Goal: Information Seeking & Learning: Learn about a topic

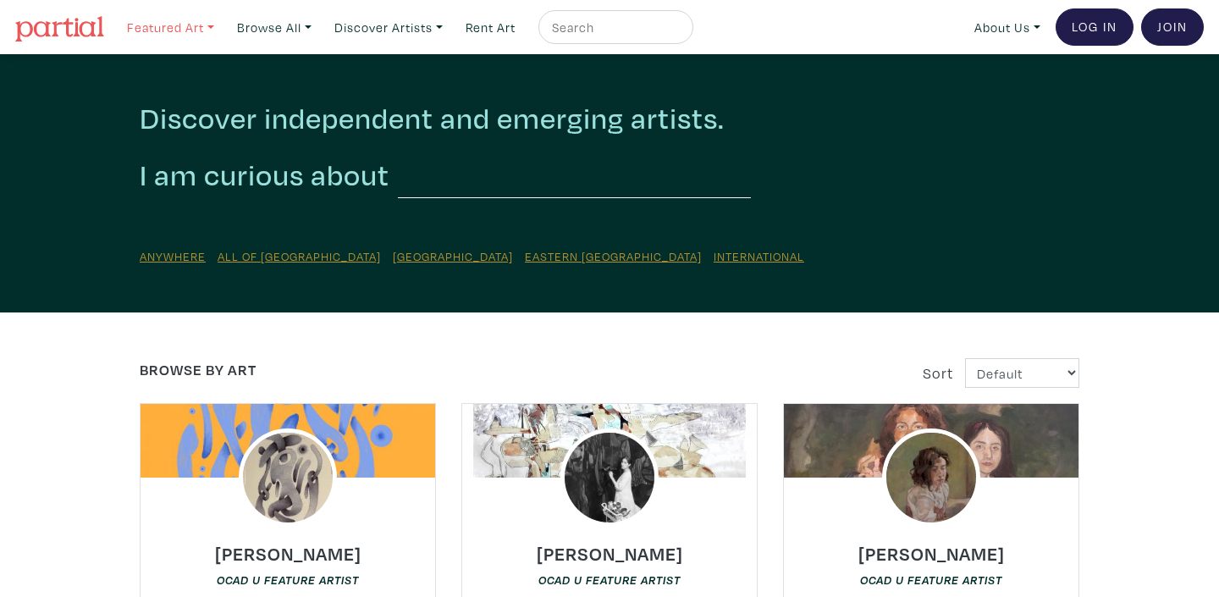
click at [168, 29] on link "Featured Art" at bounding box center [170, 27] width 102 height 35
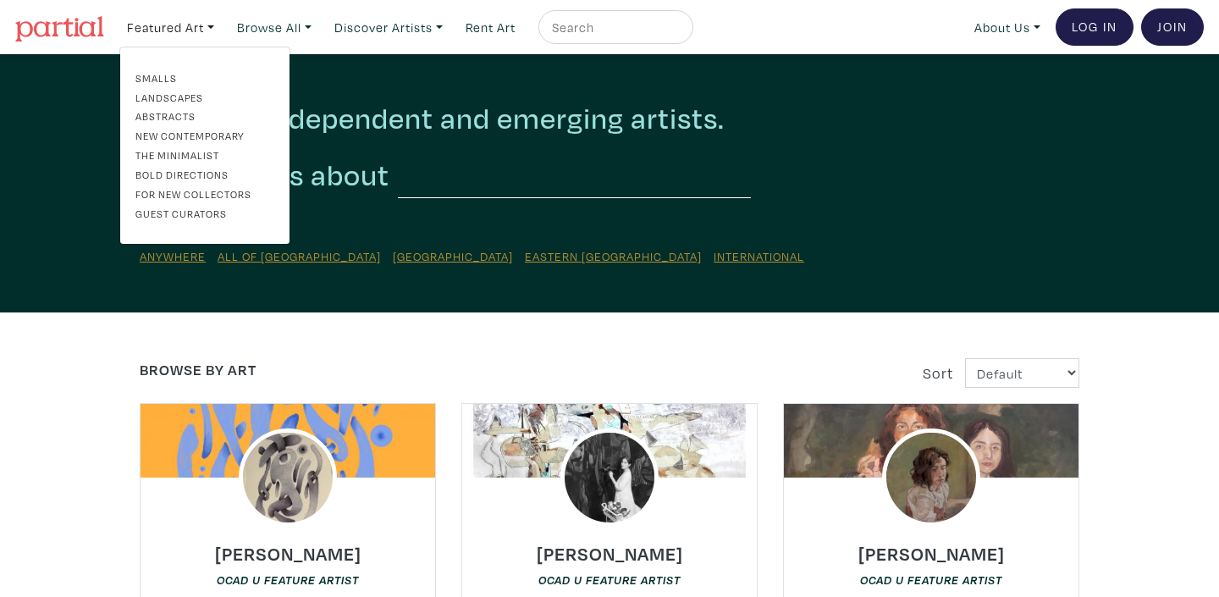
click at [170, 97] on link "Landscapes" at bounding box center [204, 97] width 139 height 15
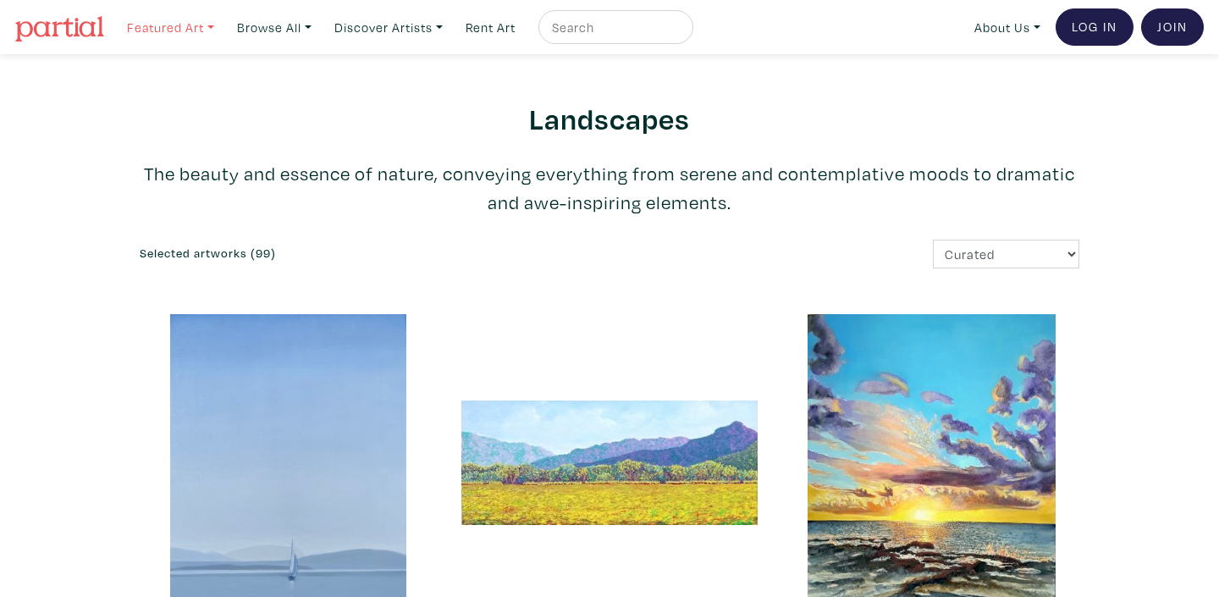
click at [147, 31] on link "Featured Art" at bounding box center [170, 27] width 102 height 35
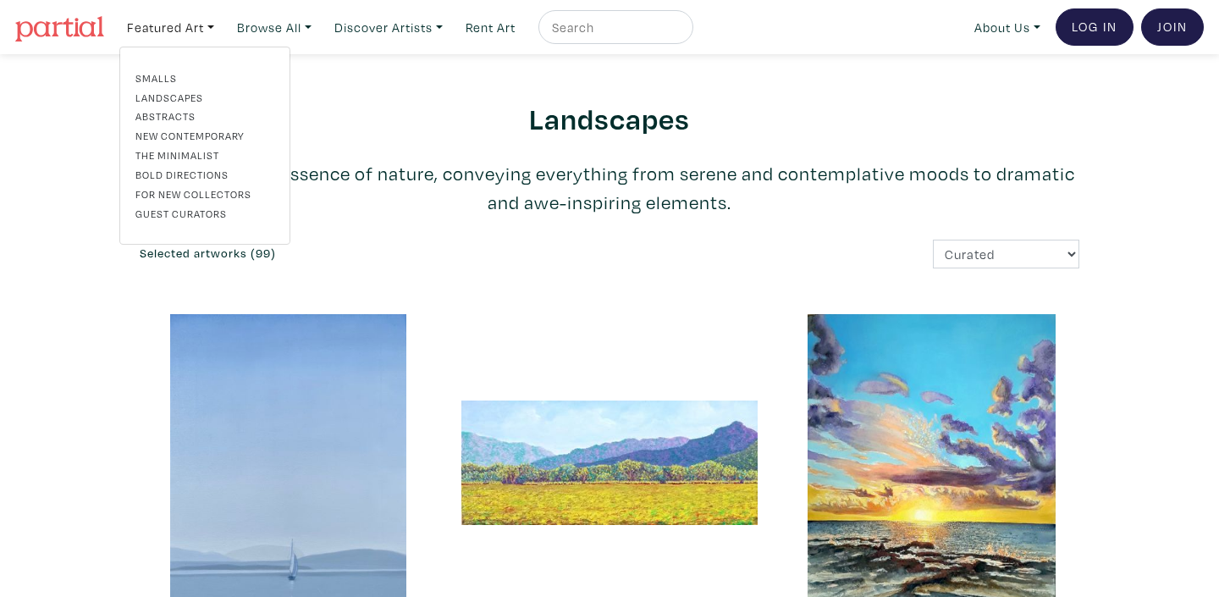
click at [151, 151] on link "The Minimalist" at bounding box center [204, 154] width 139 height 15
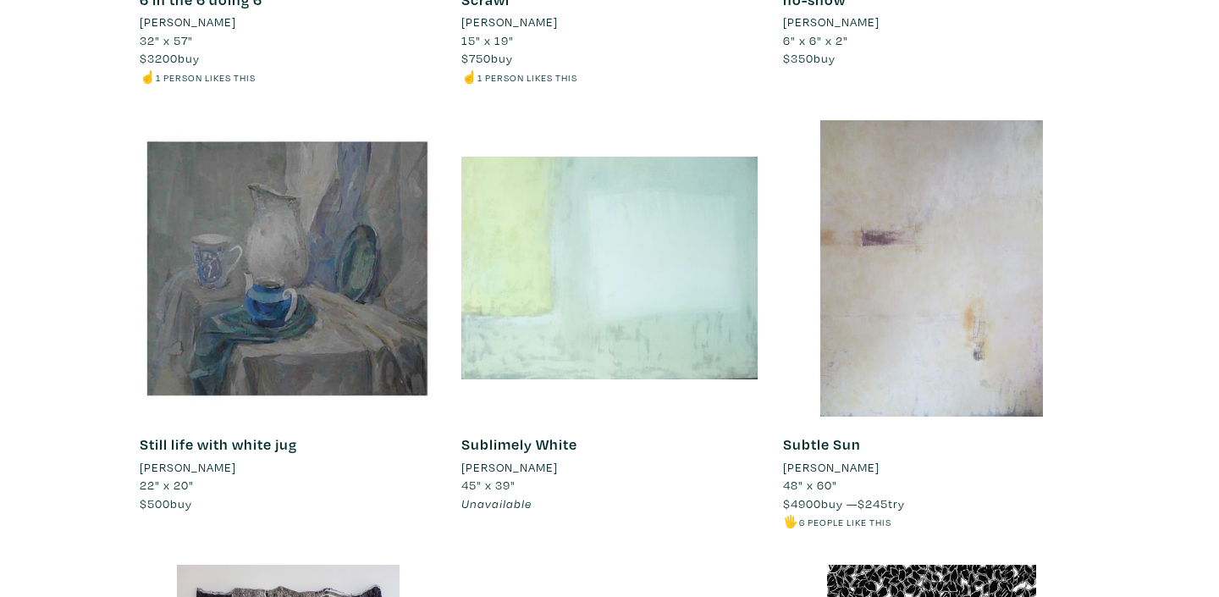
scroll to position [2849, 0]
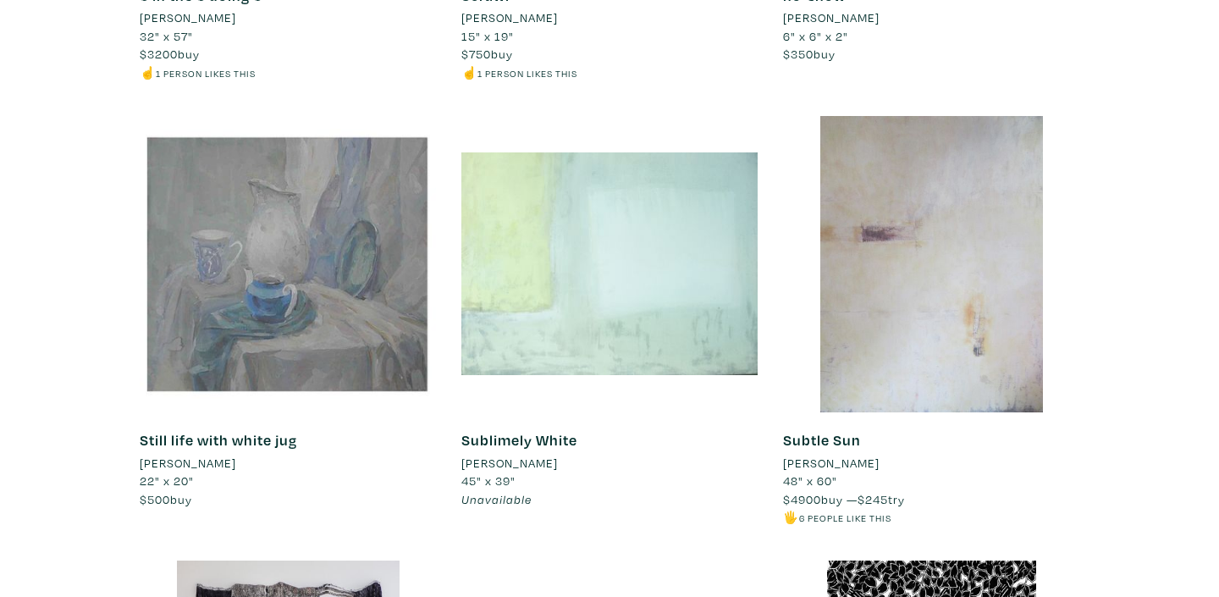
click at [327, 234] on div at bounding box center [288, 264] width 296 height 296
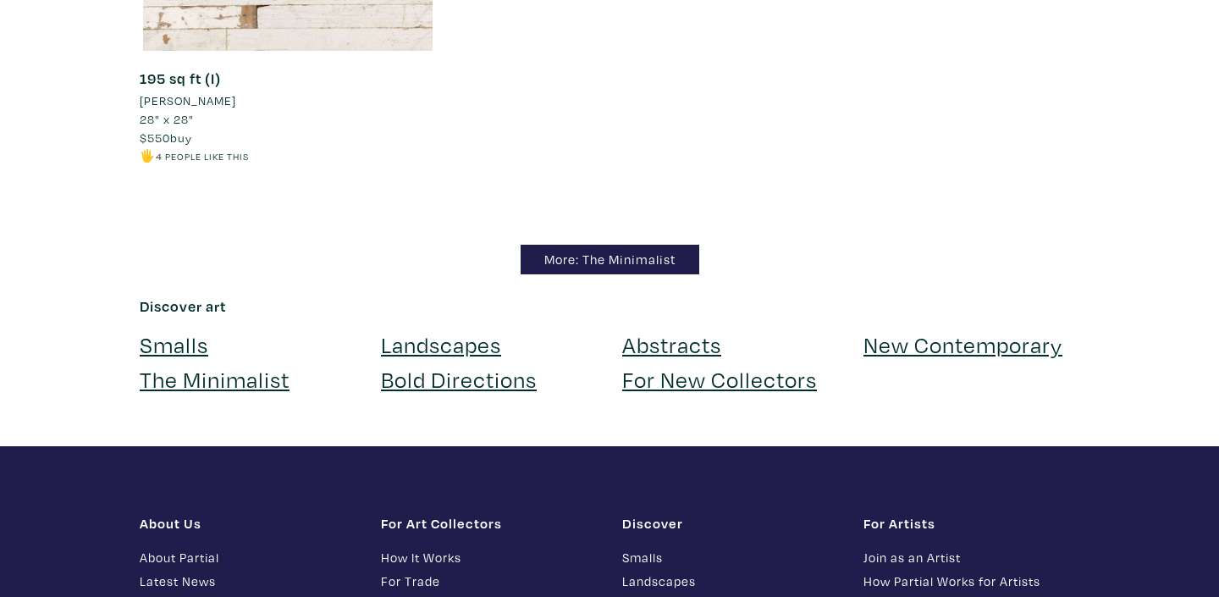
scroll to position [15241, 0]
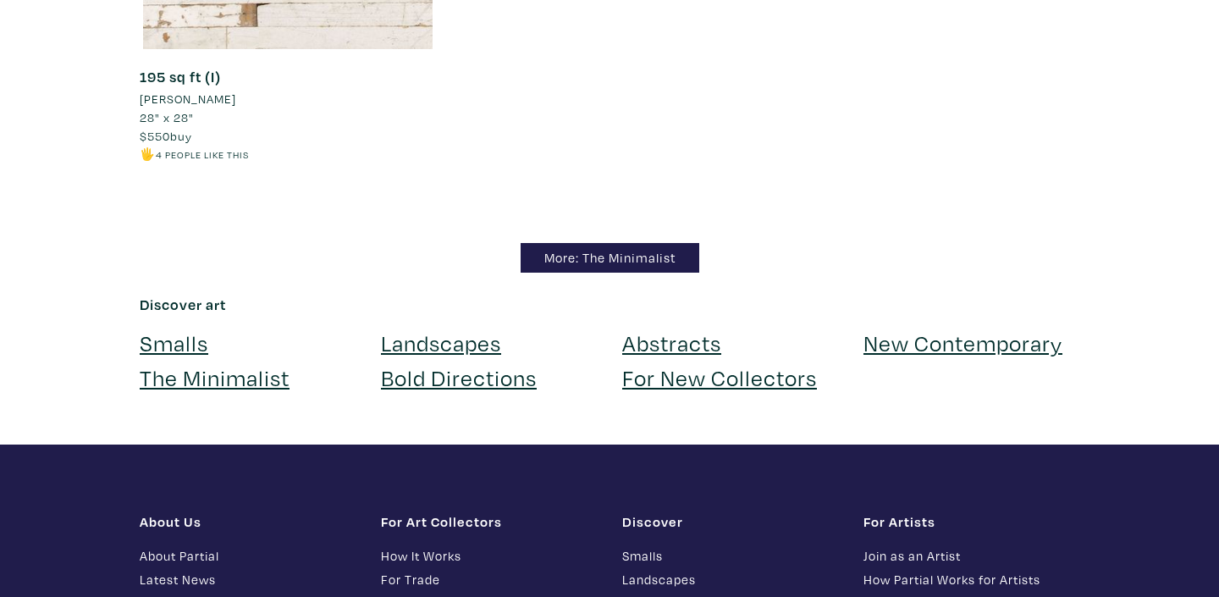
click at [454, 357] on link "Landscapes" at bounding box center [441, 343] width 120 height 30
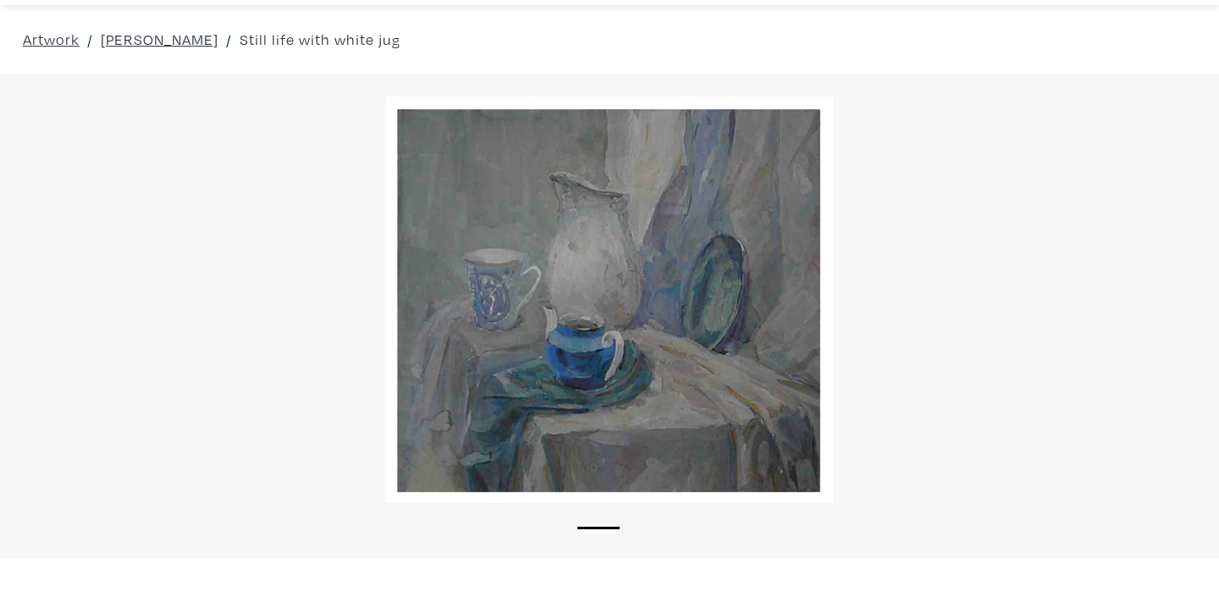
scroll to position [52, 0]
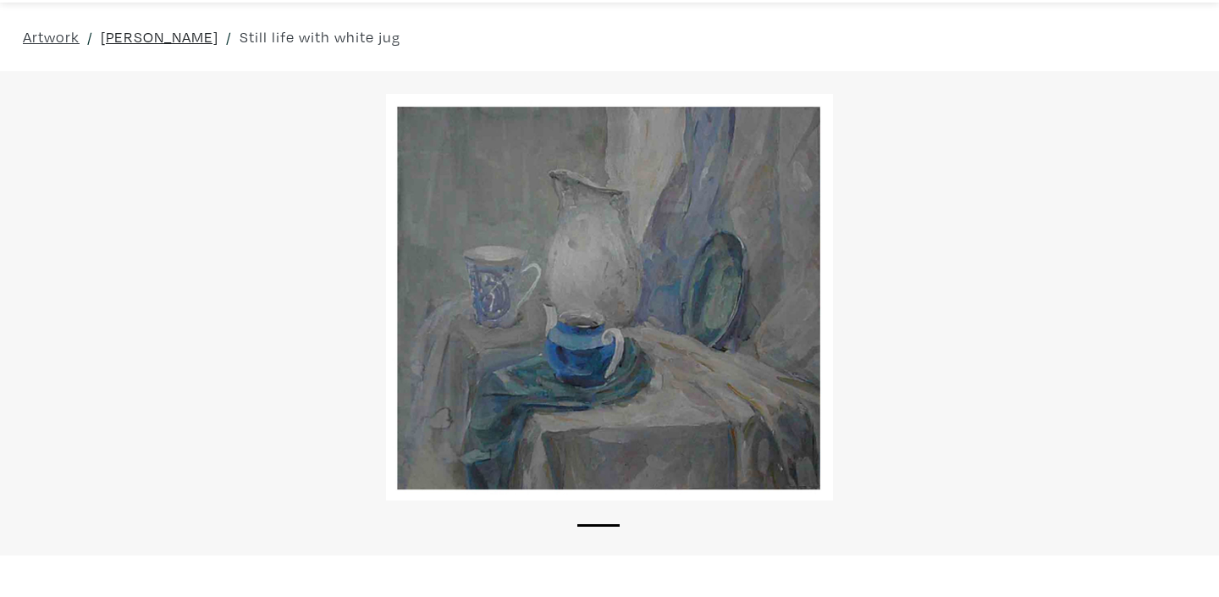
click at [168, 41] on link "[PERSON_NAME]" at bounding box center [160, 36] width 118 height 23
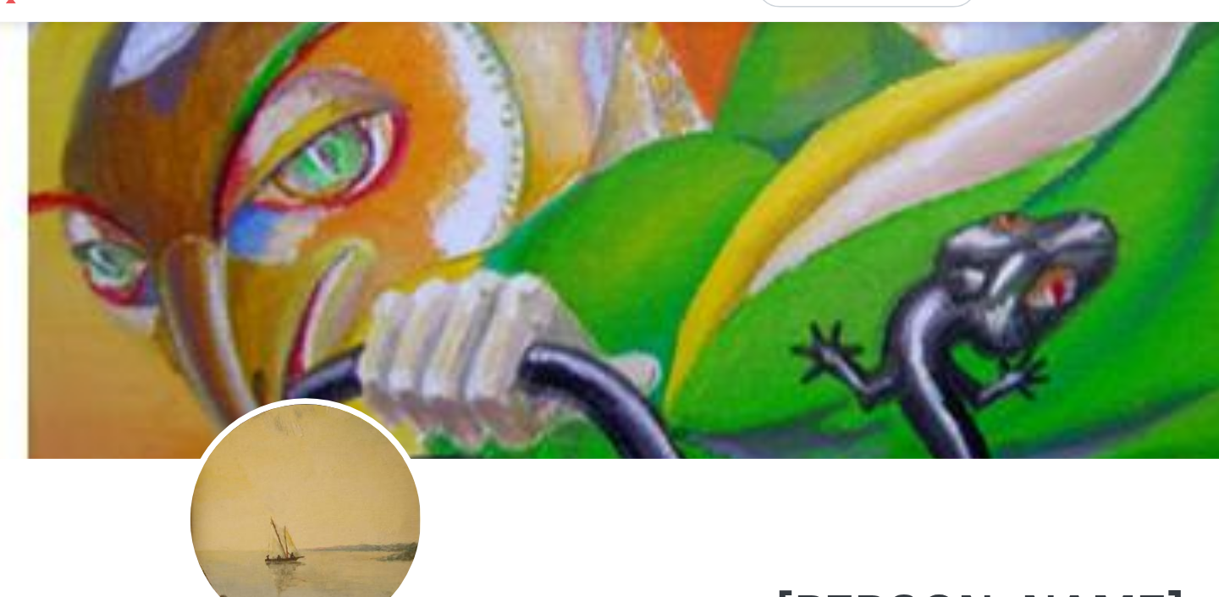
scroll to position [29, 0]
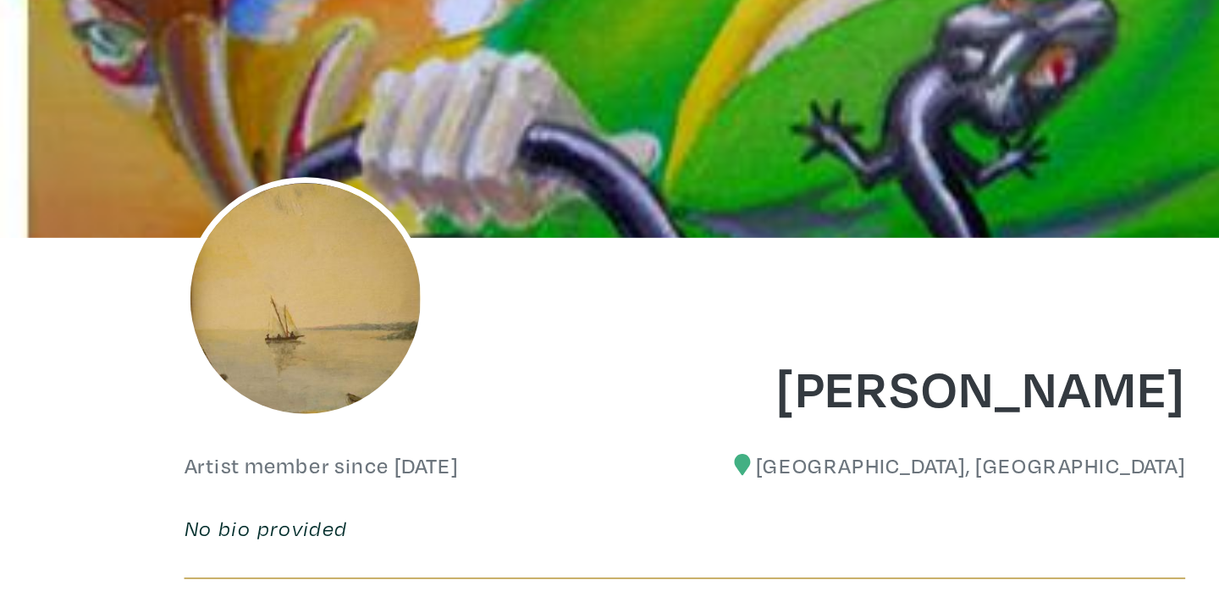
drag, startPoint x: 543, startPoint y: 433, endPoint x: 847, endPoint y: 422, distance: 304.0
click at [847, 422] on div "SERGE NARTNEFF" at bounding box center [670, 423] width 362 height 69
copy h1 "SERGE NARTNEFF"
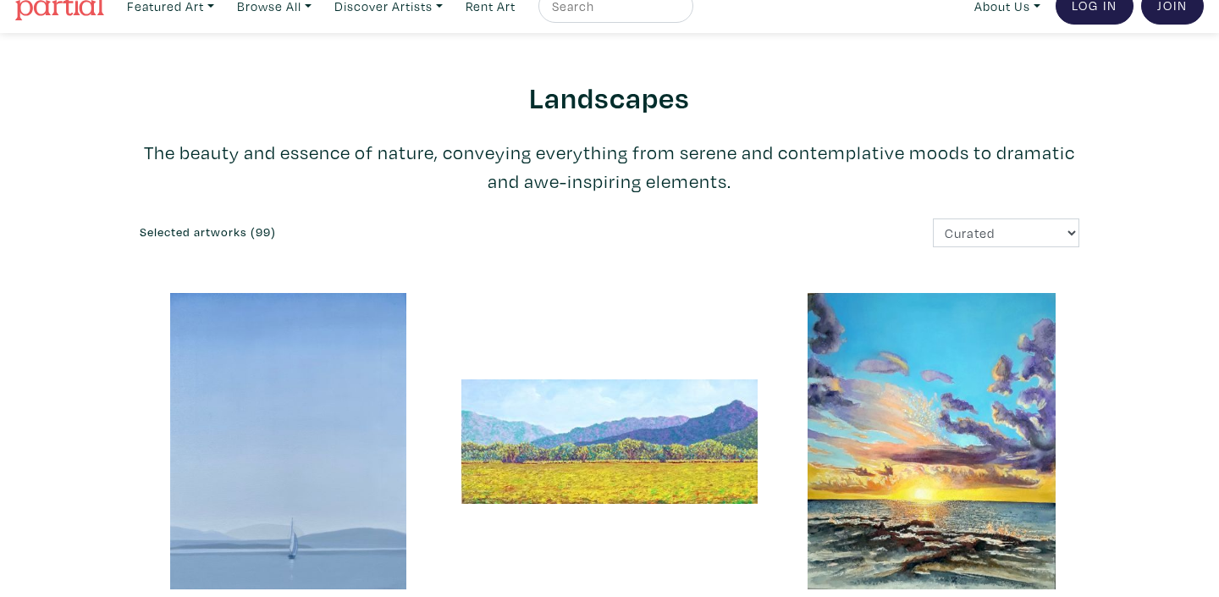
scroll to position [23, 0]
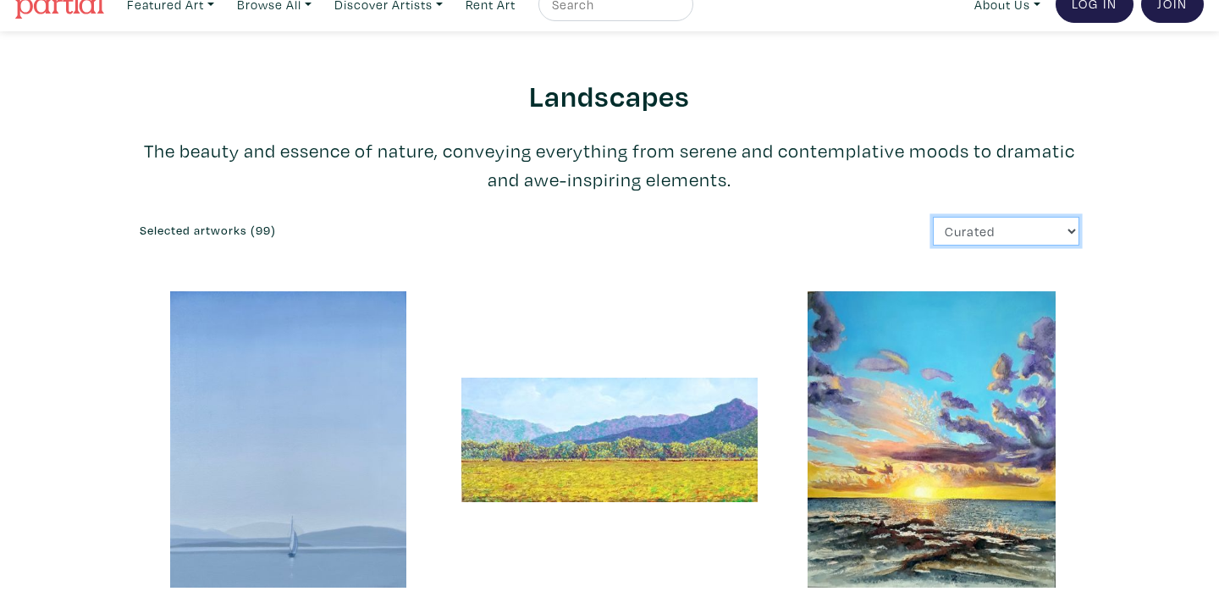
click at [1074, 231] on select "Curated Newest Random Price: Low to High Price: High to Low" at bounding box center [1006, 232] width 146 height 30
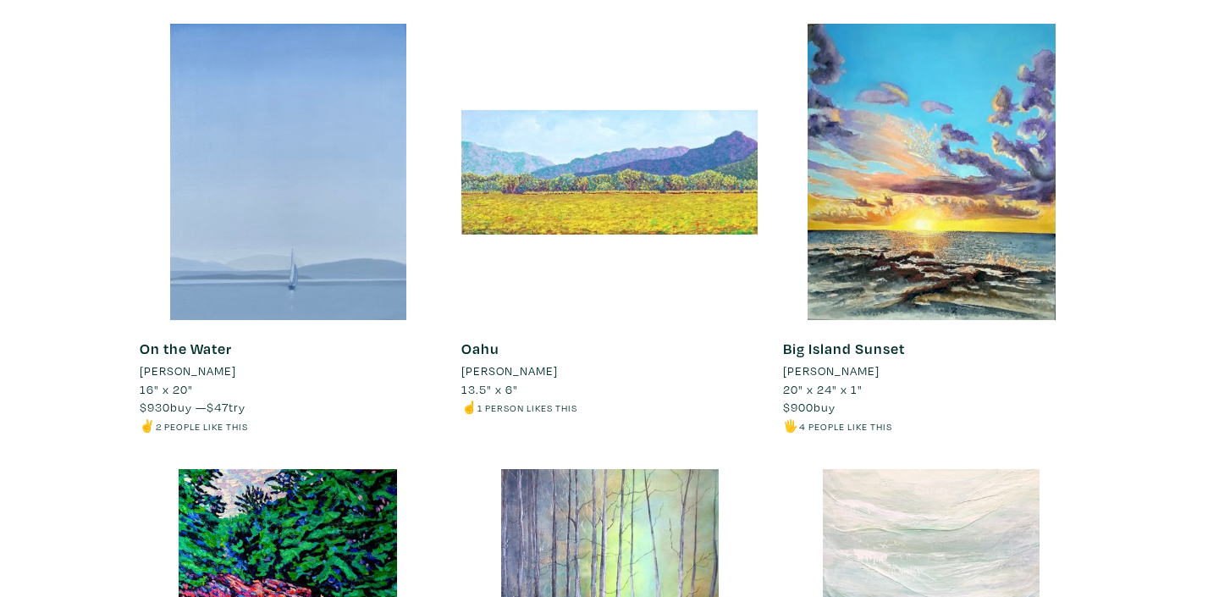
scroll to position [278, 0]
